Goal: Task Accomplishment & Management: Manage account settings

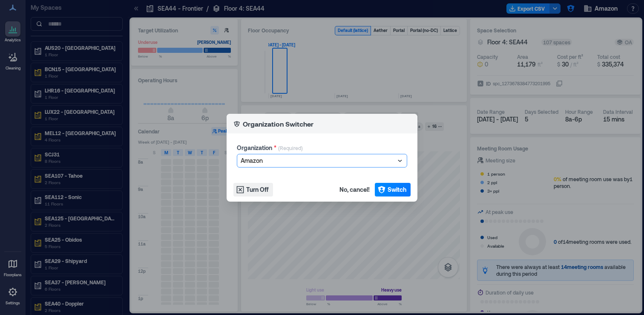
scroll to position [233, 0]
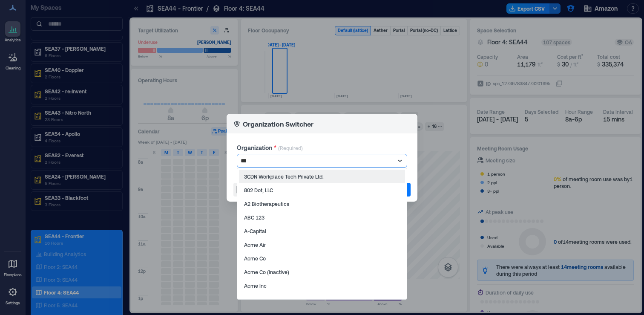
type input "****"
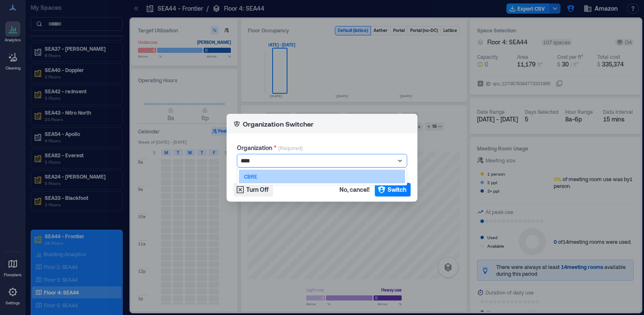
click at [332, 177] on div "CBRE" at bounding box center [322, 176] width 166 height 14
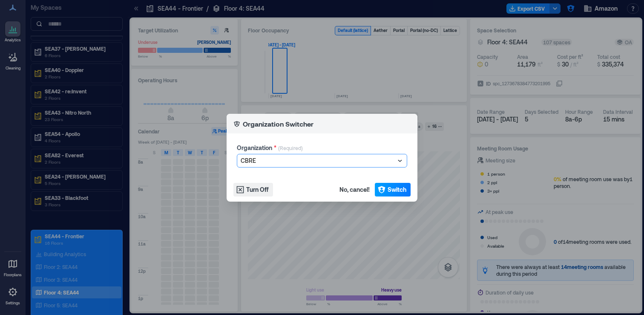
click at [391, 194] on button "Switch" at bounding box center [393, 190] width 36 height 14
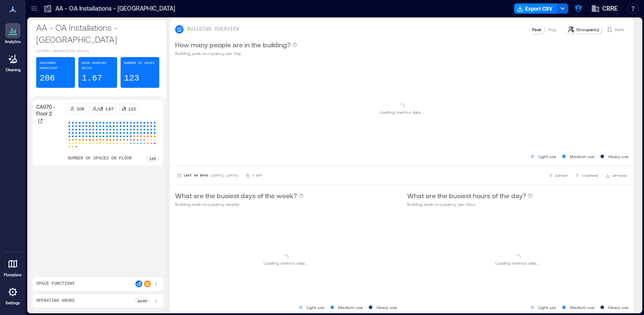
click at [35, 12] on icon at bounding box center [34, 8] width 9 height 9
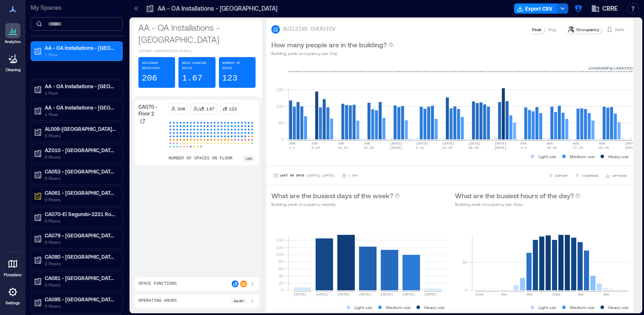
click at [53, 25] on input at bounding box center [77, 24] width 92 height 14
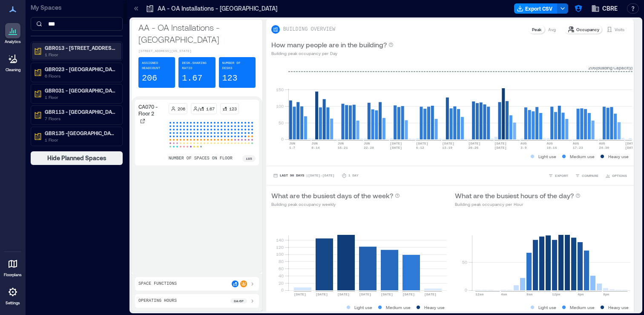
type input "***"
click at [60, 51] on p "GBR013 - [STREET_ADDRESS]" at bounding box center [81, 47] width 72 height 7
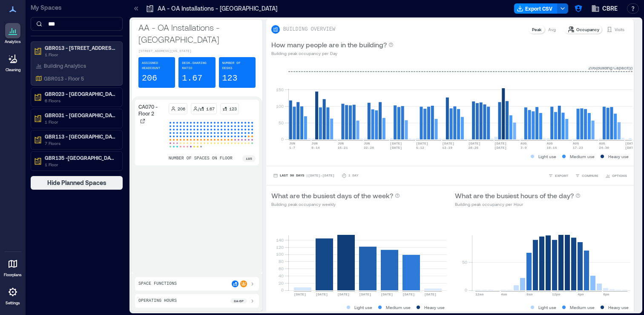
click at [12, 295] on icon at bounding box center [13, 291] width 9 height 9
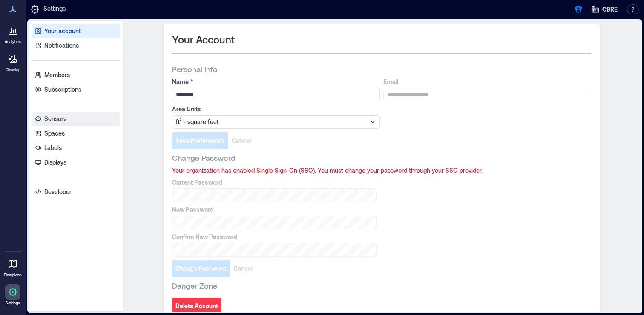
click at [87, 119] on link "Sensors" at bounding box center [76, 119] width 89 height 14
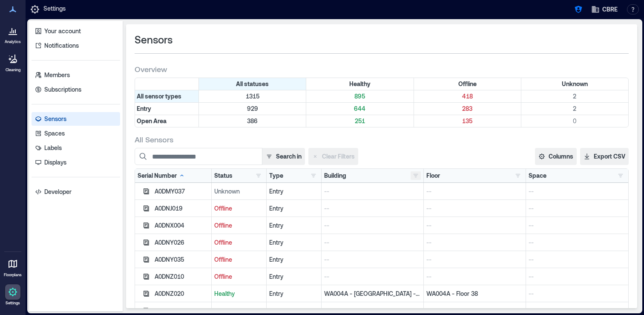
click at [414, 175] on button "button" at bounding box center [415, 175] width 10 height 9
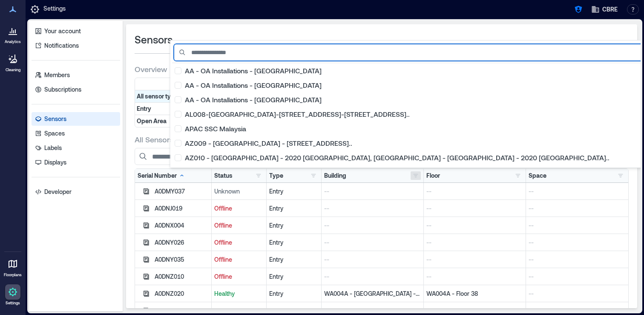
click at [266, 51] on input at bounding box center [460, 52] width 573 height 17
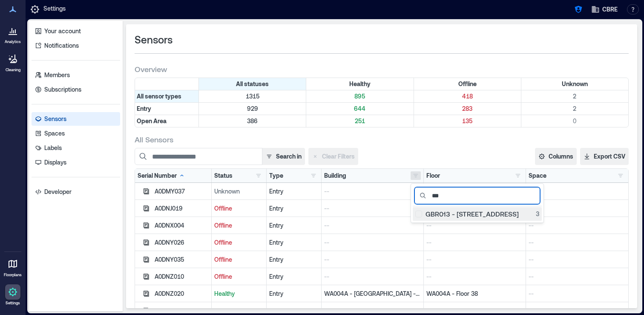
type input "***"
click at [420, 212] on div "GBR013 - [STREET_ADDRESS]" at bounding box center [477, 213] width 124 height 9
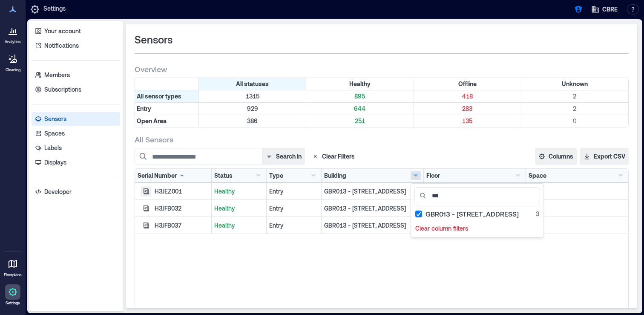
click at [147, 192] on icon "button" at bounding box center [146, 191] width 7 height 7
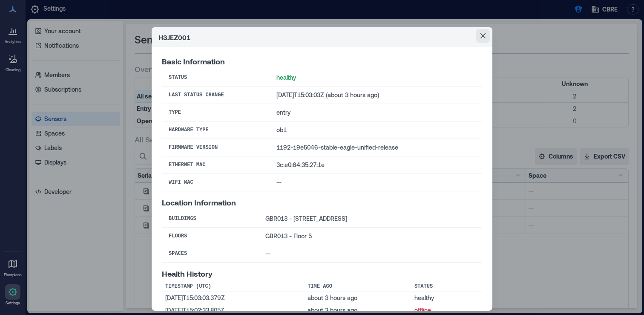
click at [483, 36] on icon "Close" at bounding box center [482, 35] width 5 height 5
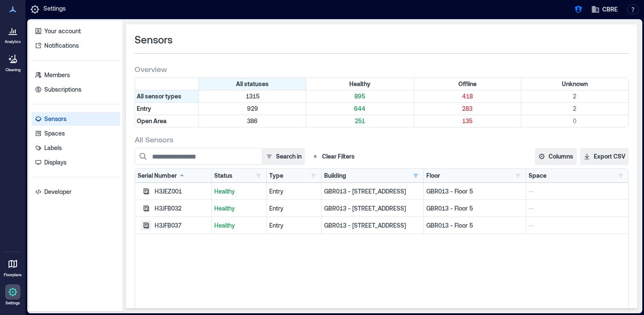
click at [148, 225] on icon "button" at bounding box center [146, 225] width 6 height 6
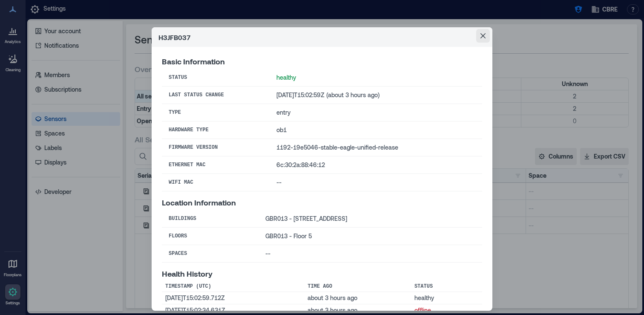
click at [481, 32] on button "Close" at bounding box center [483, 36] width 14 height 14
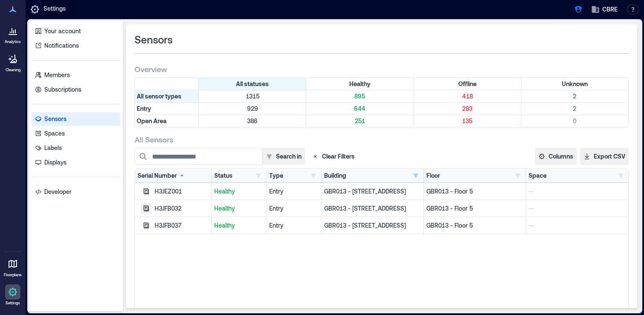
click at [146, 209] on icon "button" at bounding box center [146, 208] width 6 height 6
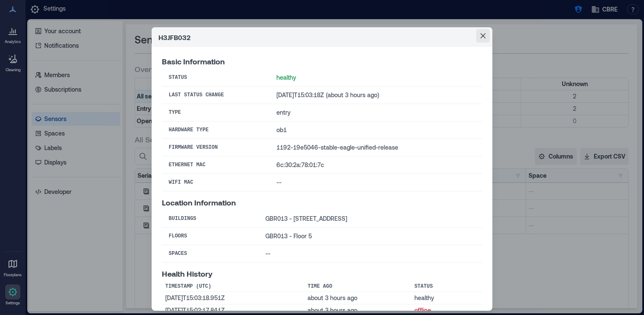
click at [480, 36] on icon "Close" at bounding box center [482, 35] width 5 height 5
